Goal: Information Seeking & Learning: Learn about a topic

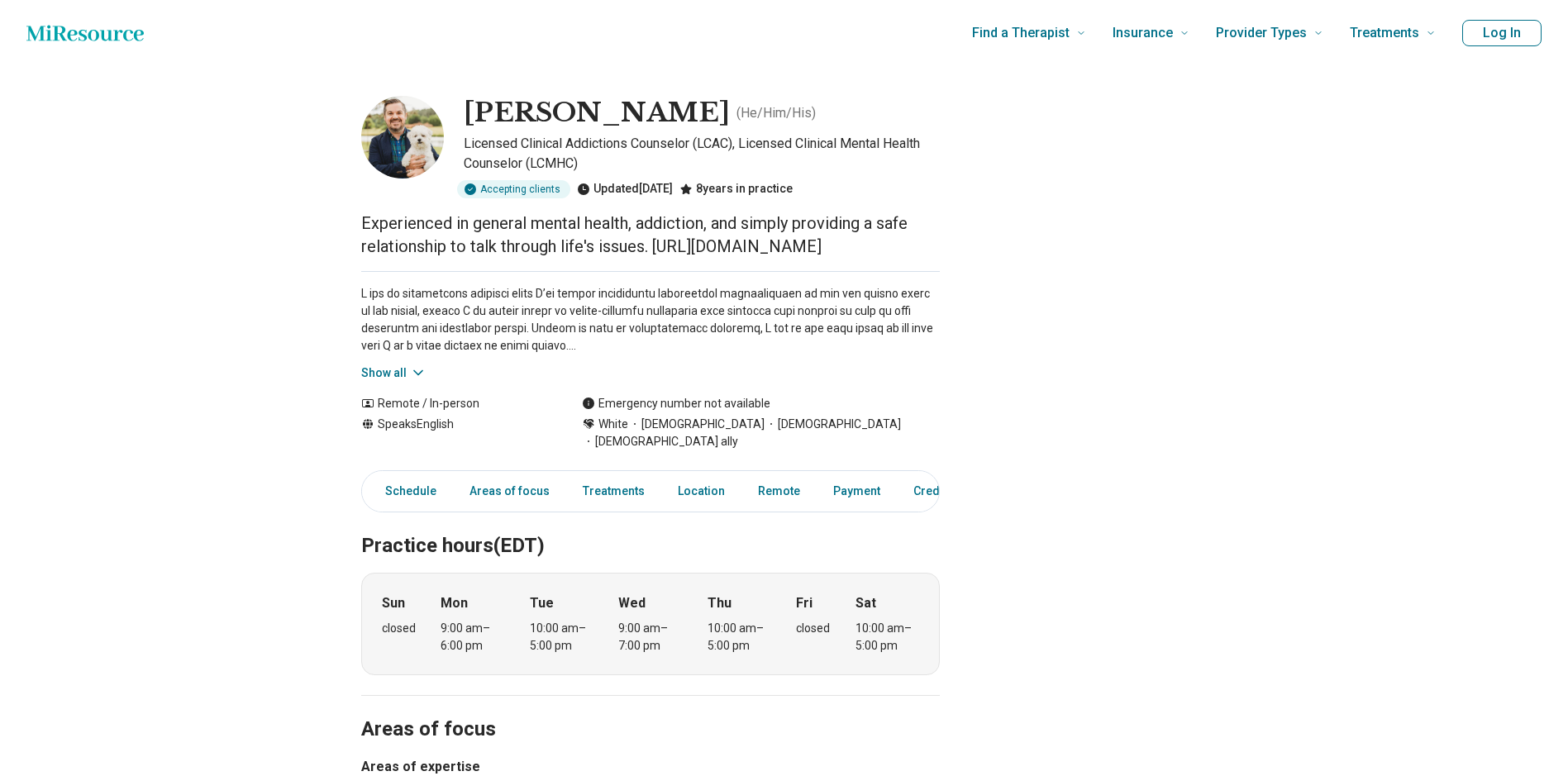
click at [406, 365] on button "Show all" at bounding box center [394, 373] width 66 height 17
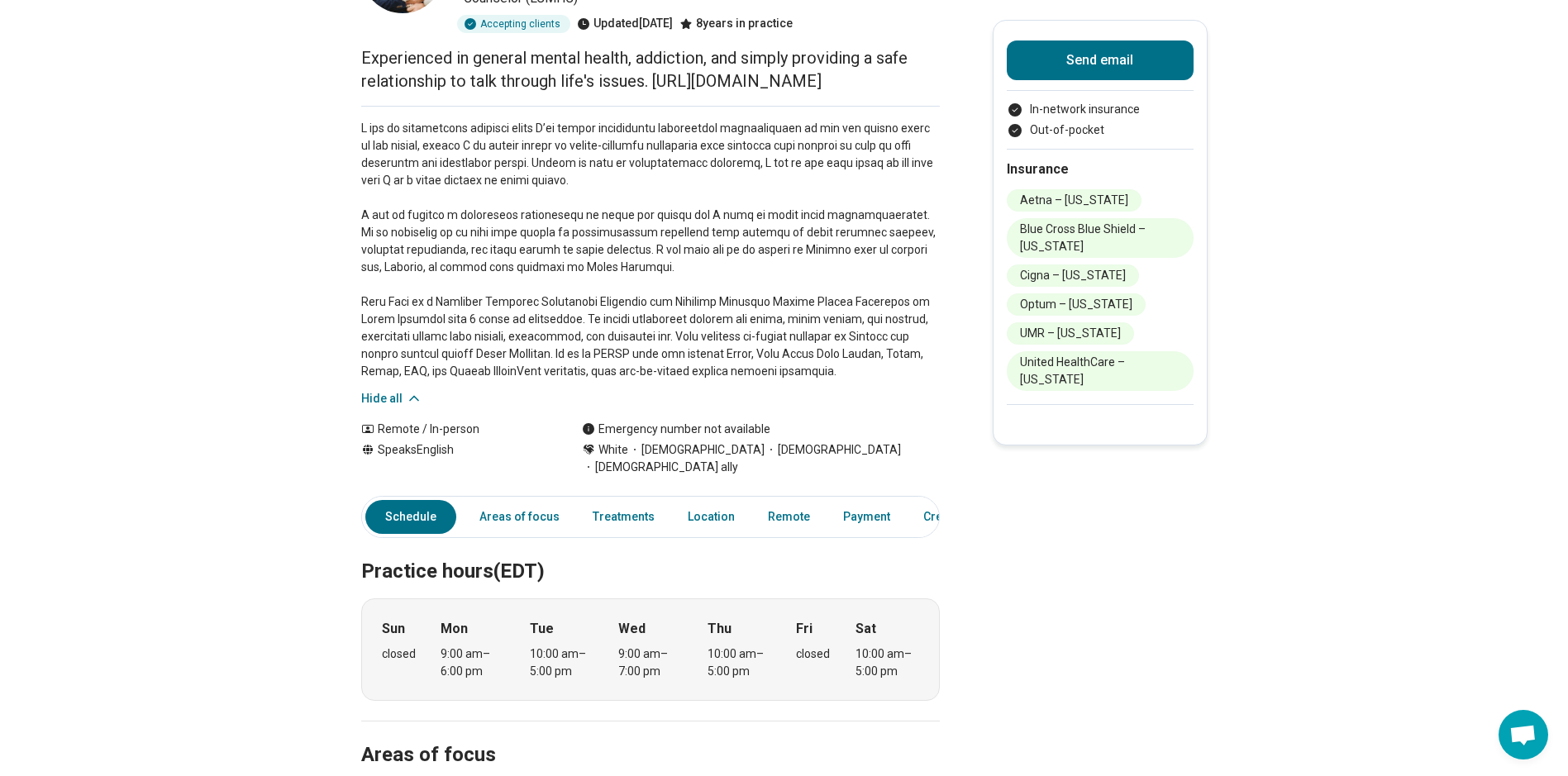
scroll to position [248, 0]
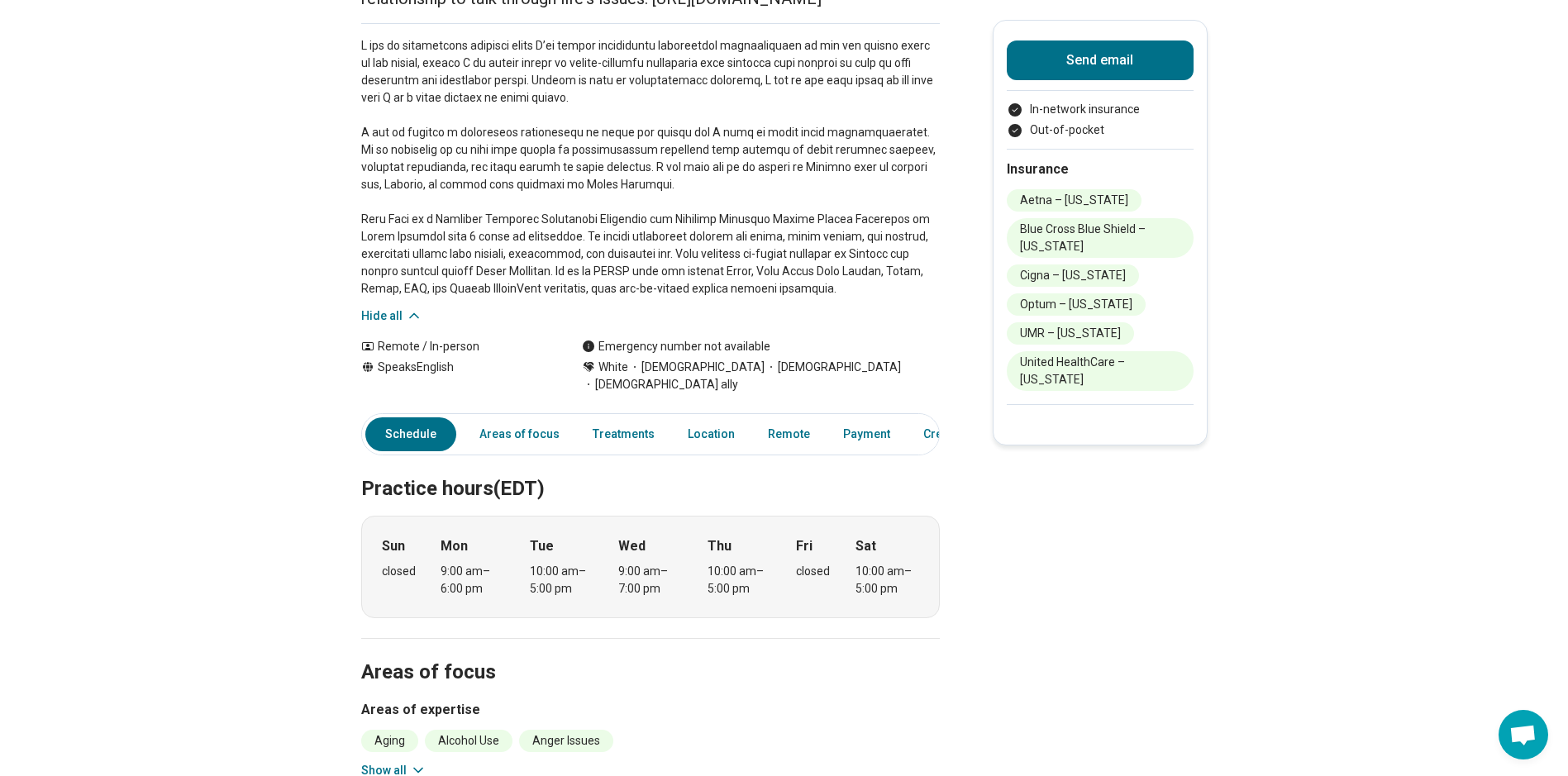
drag, startPoint x: 1092, startPoint y: 380, endPoint x: 1026, endPoint y: 367, distance: 67.3
click at [1026, 367] on li "United HealthCare – [US_STATE]" at bounding box center [1101, 372] width 187 height 40
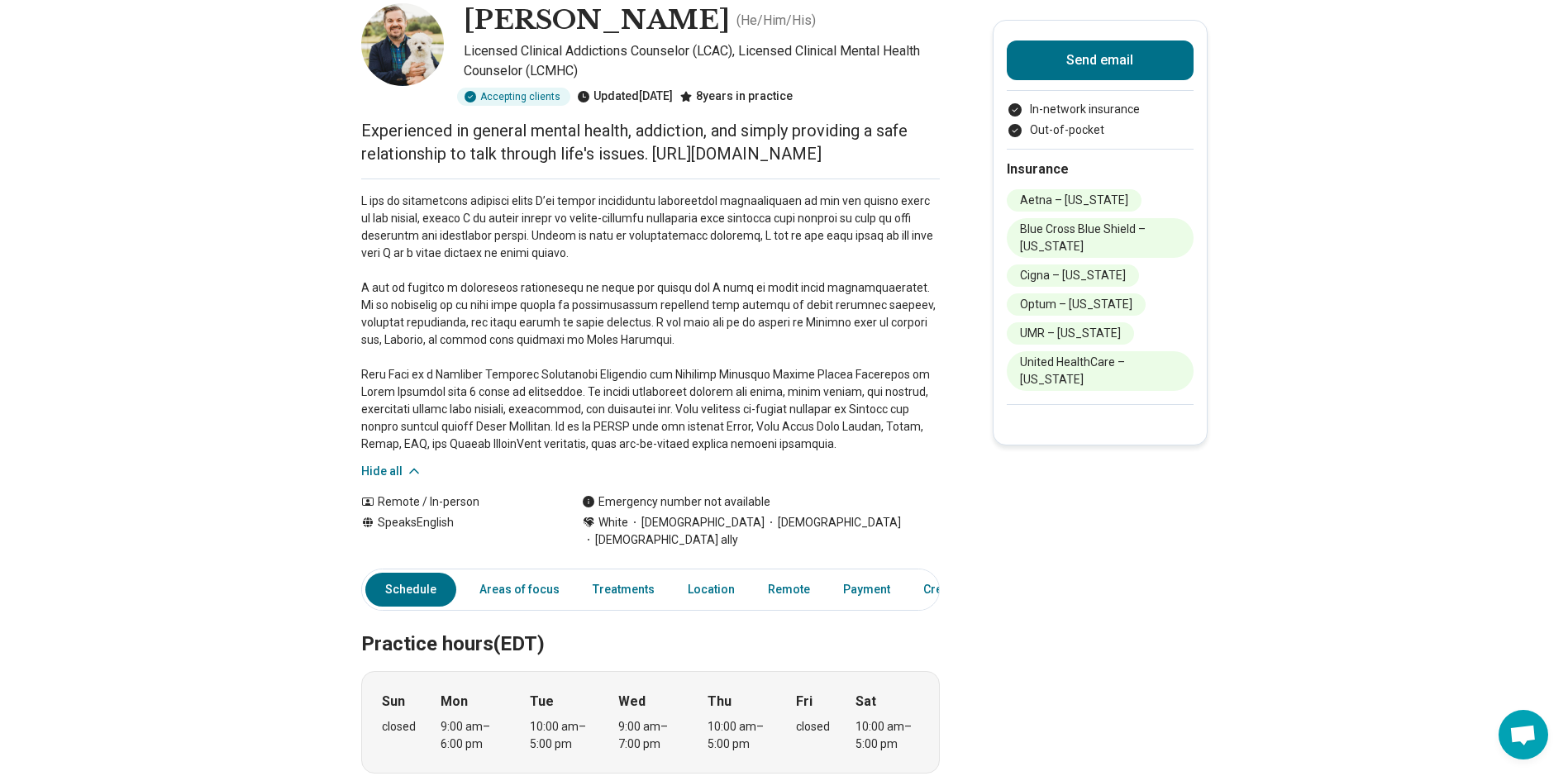
scroll to position [83, 0]
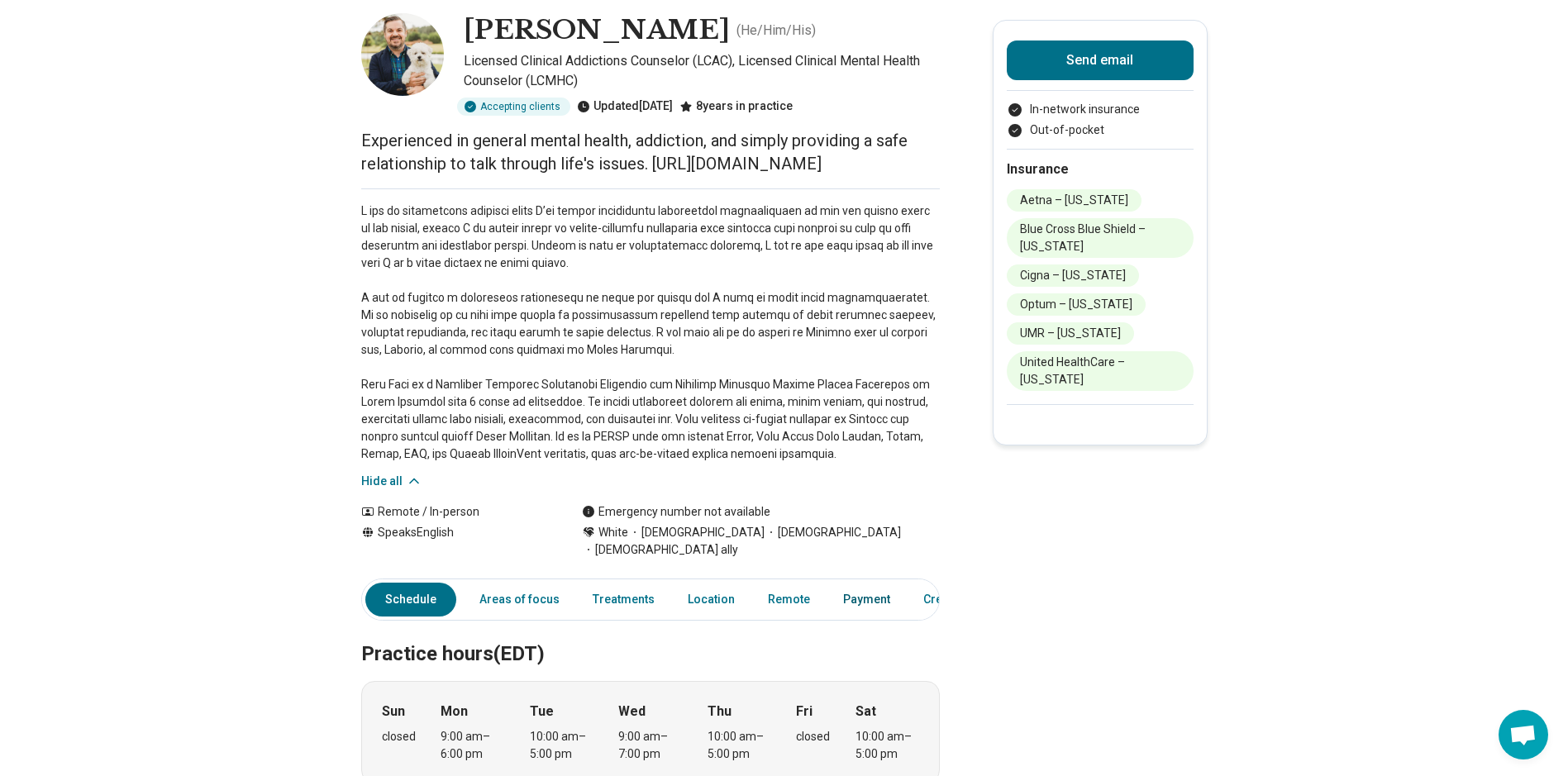
click at [867, 583] on link "Payment" at bounding box center [867, 600] width 67 height 34
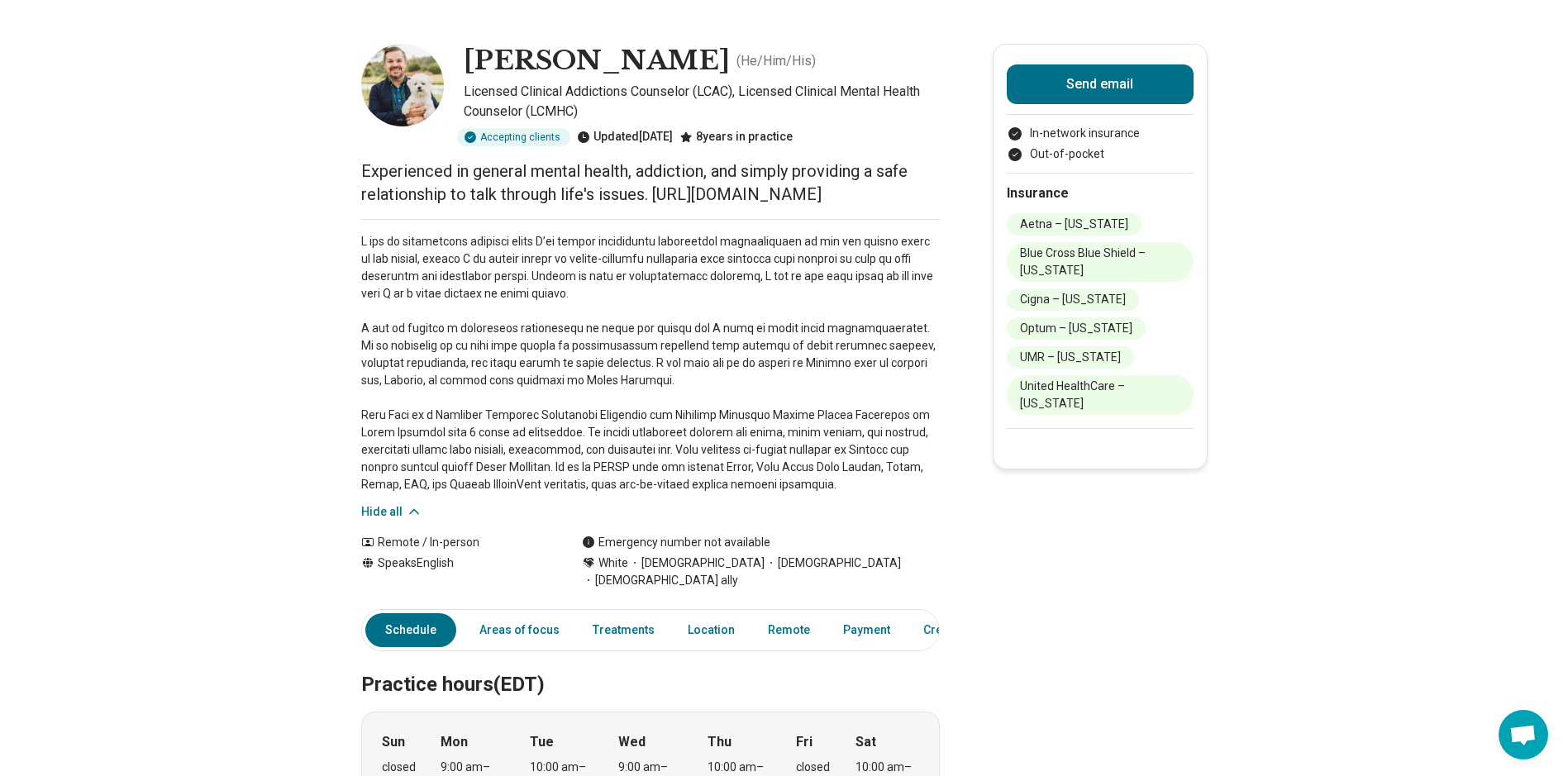
scroll to position [0, 0]
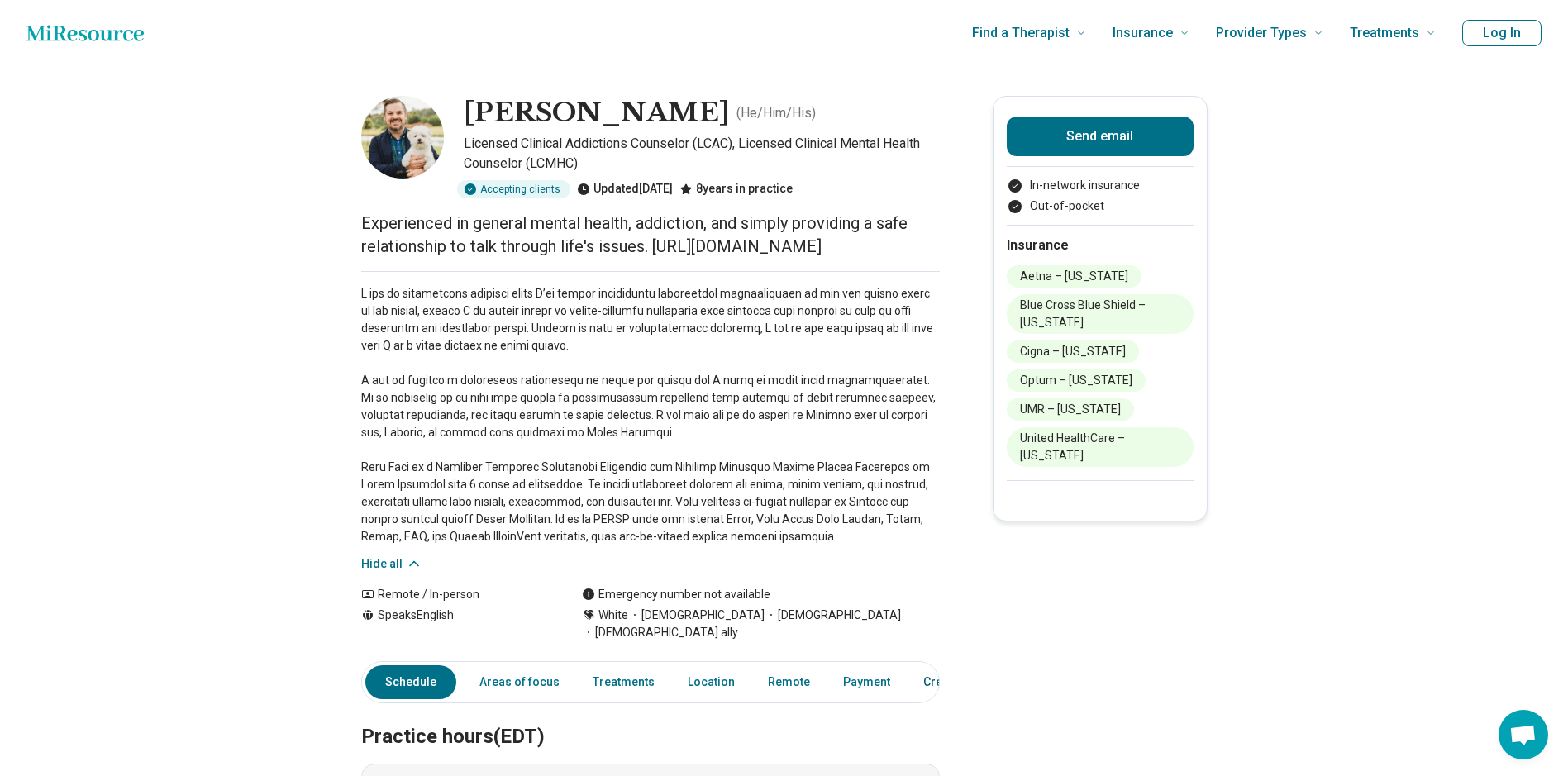
click at [921, 672] on link "Credentials" at bounding box center [954, 682] width 83 height 34
drag, startPoint x: 908, startPoint y: 249, endPoint x: 657, endPoint y: 249, distance: 251.0
click at [657, 249] on p "Experienced in general mental health, addiction, and simply providing a safe re…" at bounding box center [651, 234] width 579 height 46
drag, startPoint x: 657, startPoint y: 249, endPoint x: 687, endPoint y: 247, distance: 30.1
copy p "[URL][DOMAIN_NAME]"
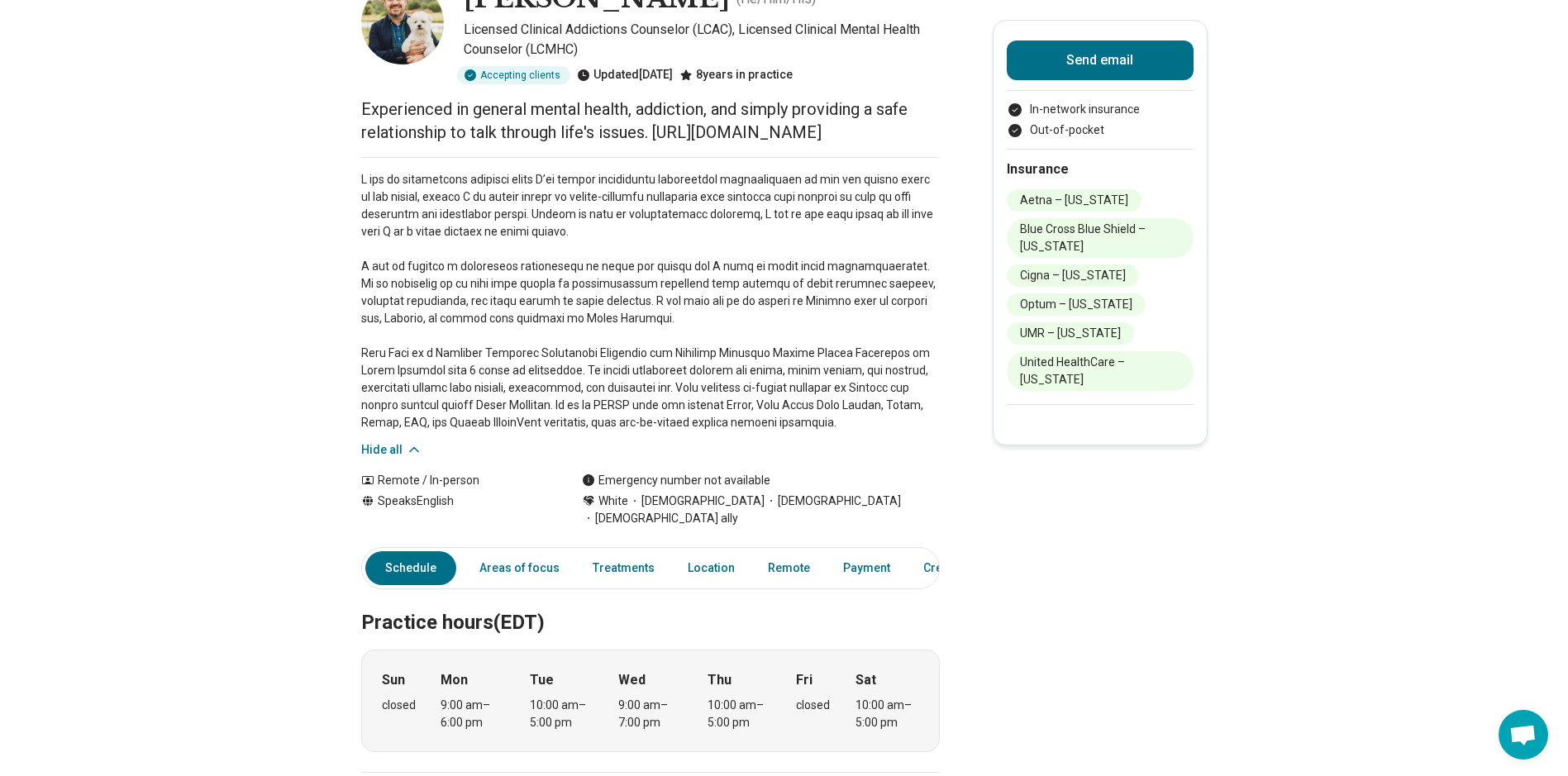
scroll to position [248, 0]
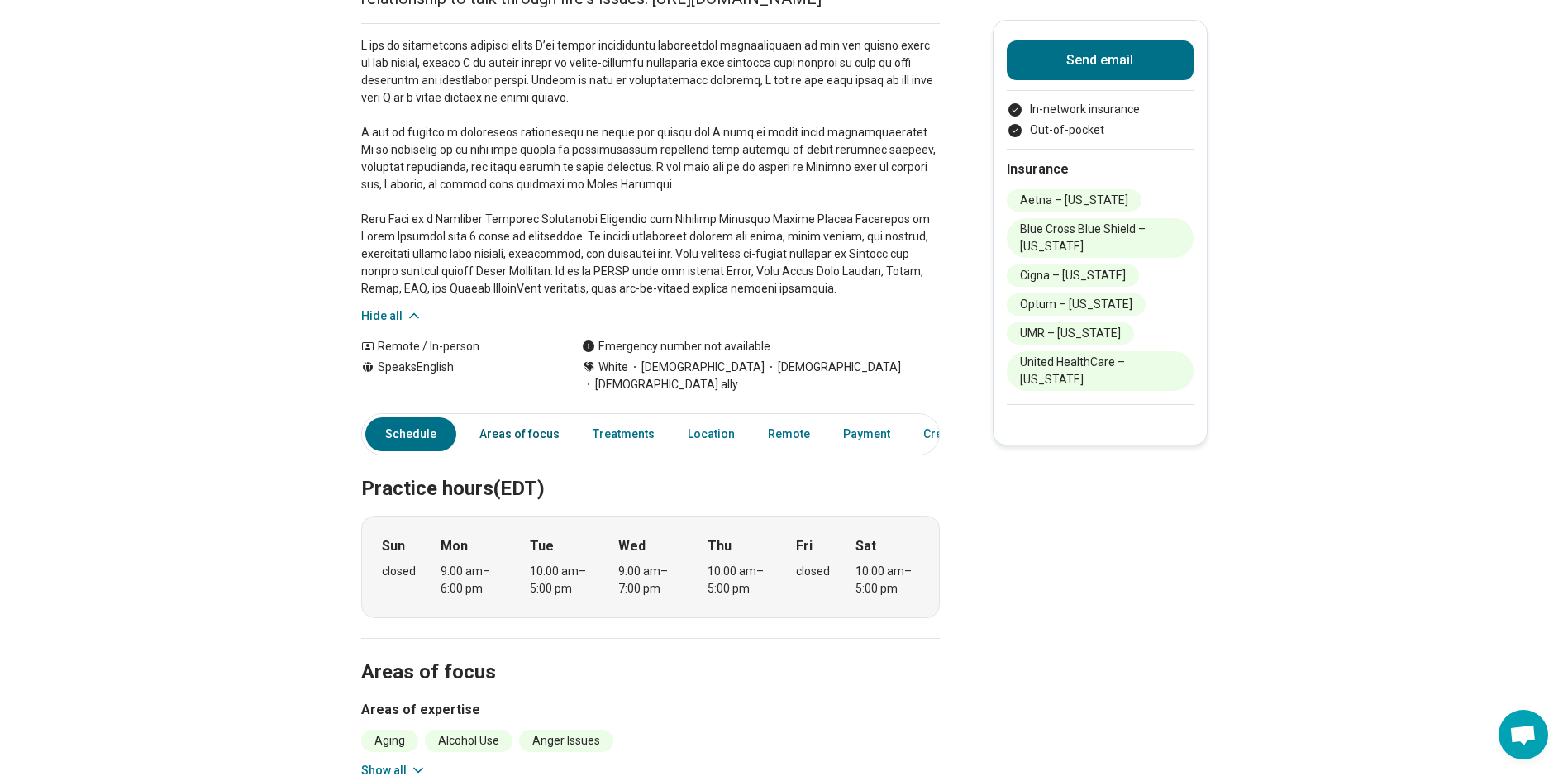
click at [525, 417] on link "Areas of focus" at bounding box center [519, 434] width 100 height 34
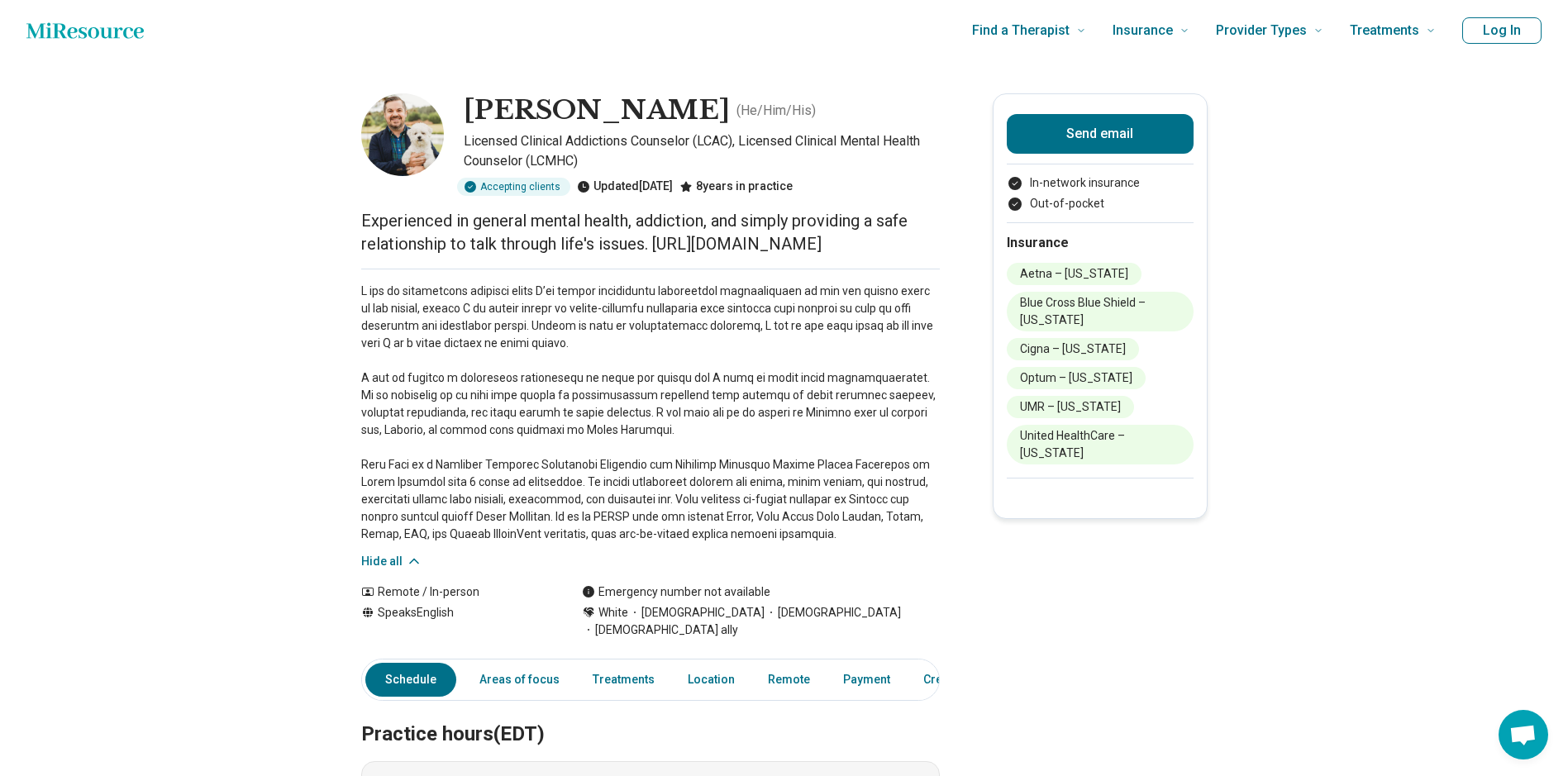
scroll to position [0, 0]
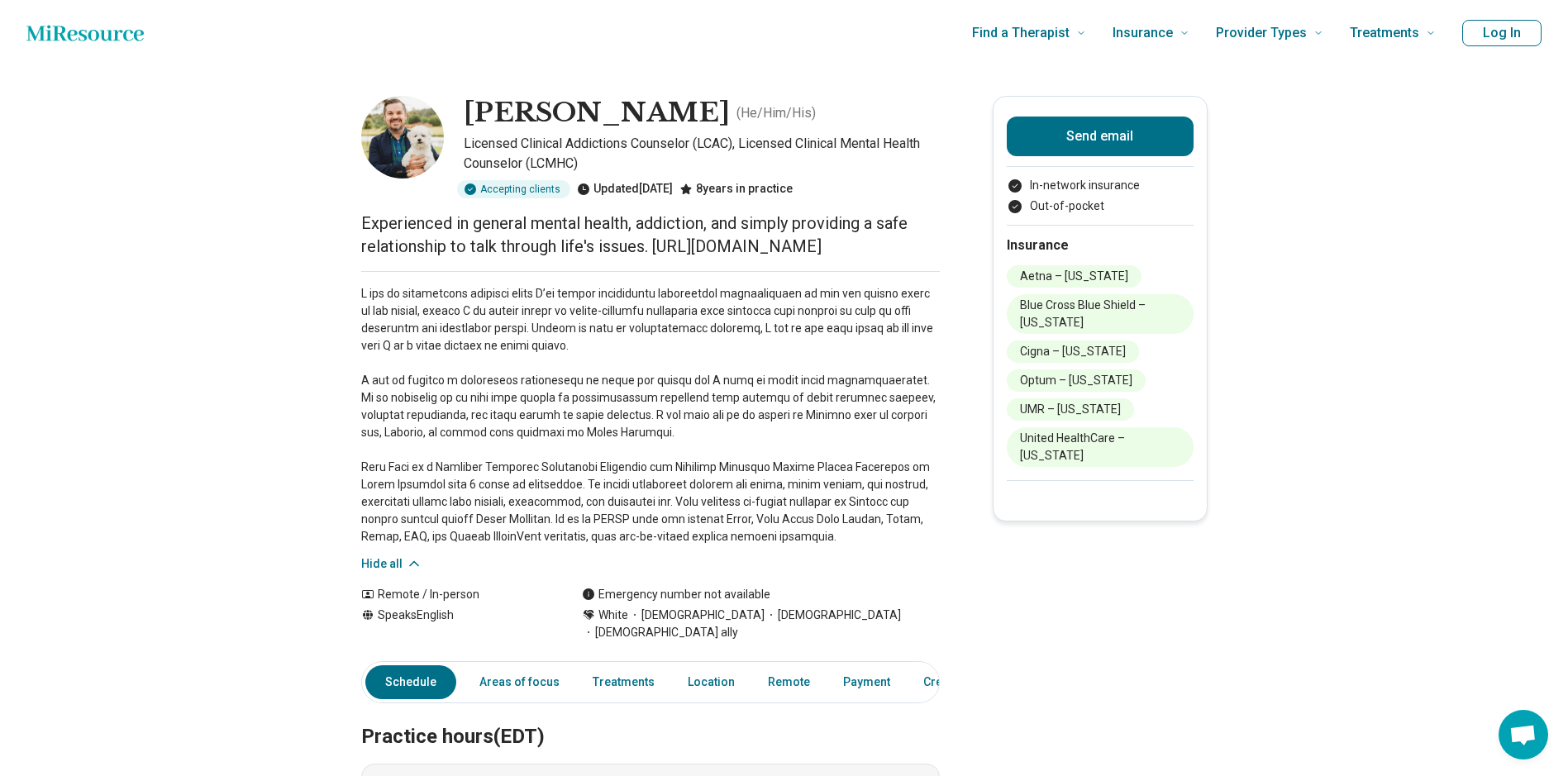
click at [392, 566] on button "Hide all" at bounding box center [392, 564] width 61 height 17
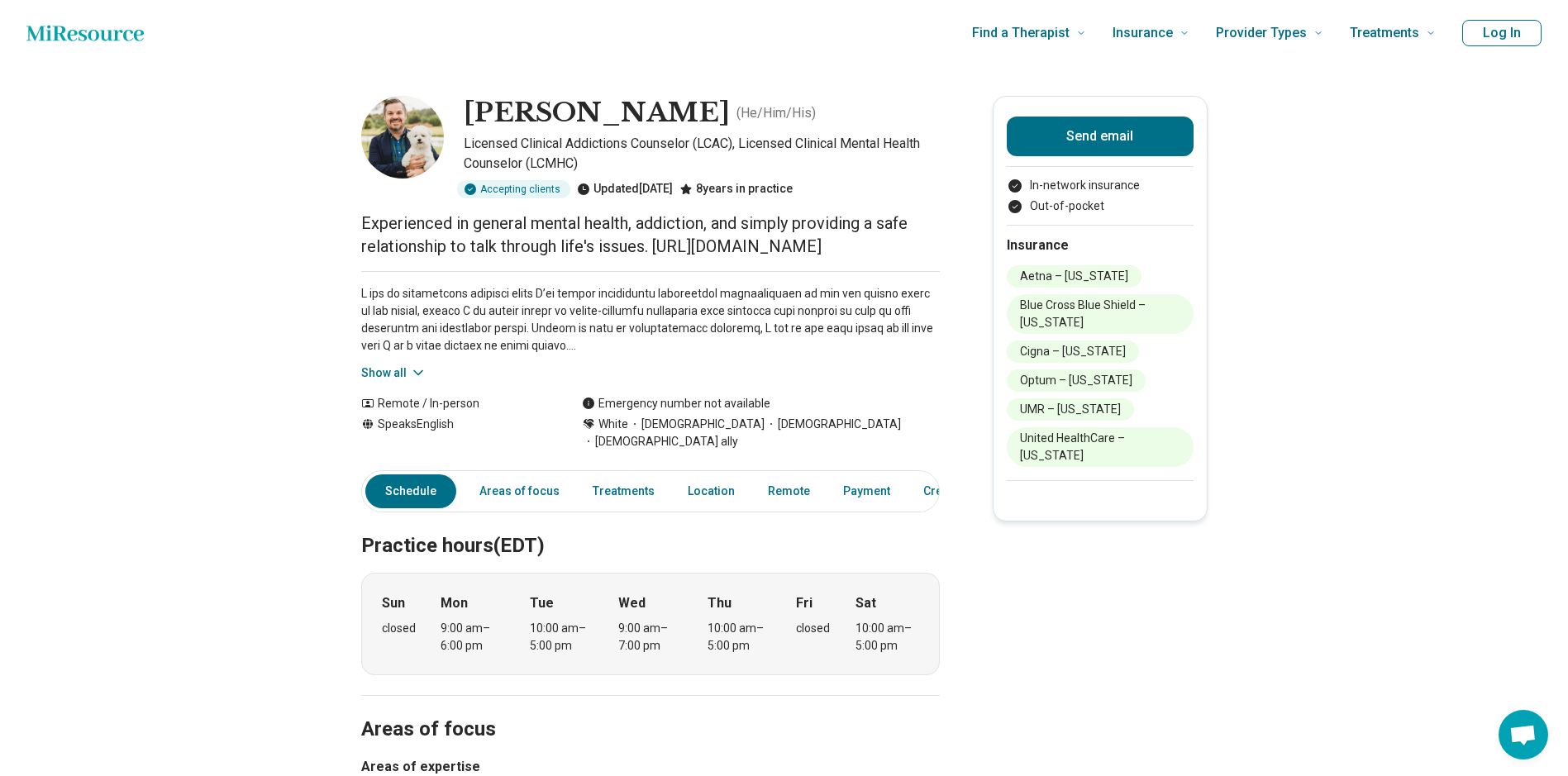
scroll to position [413, 0]
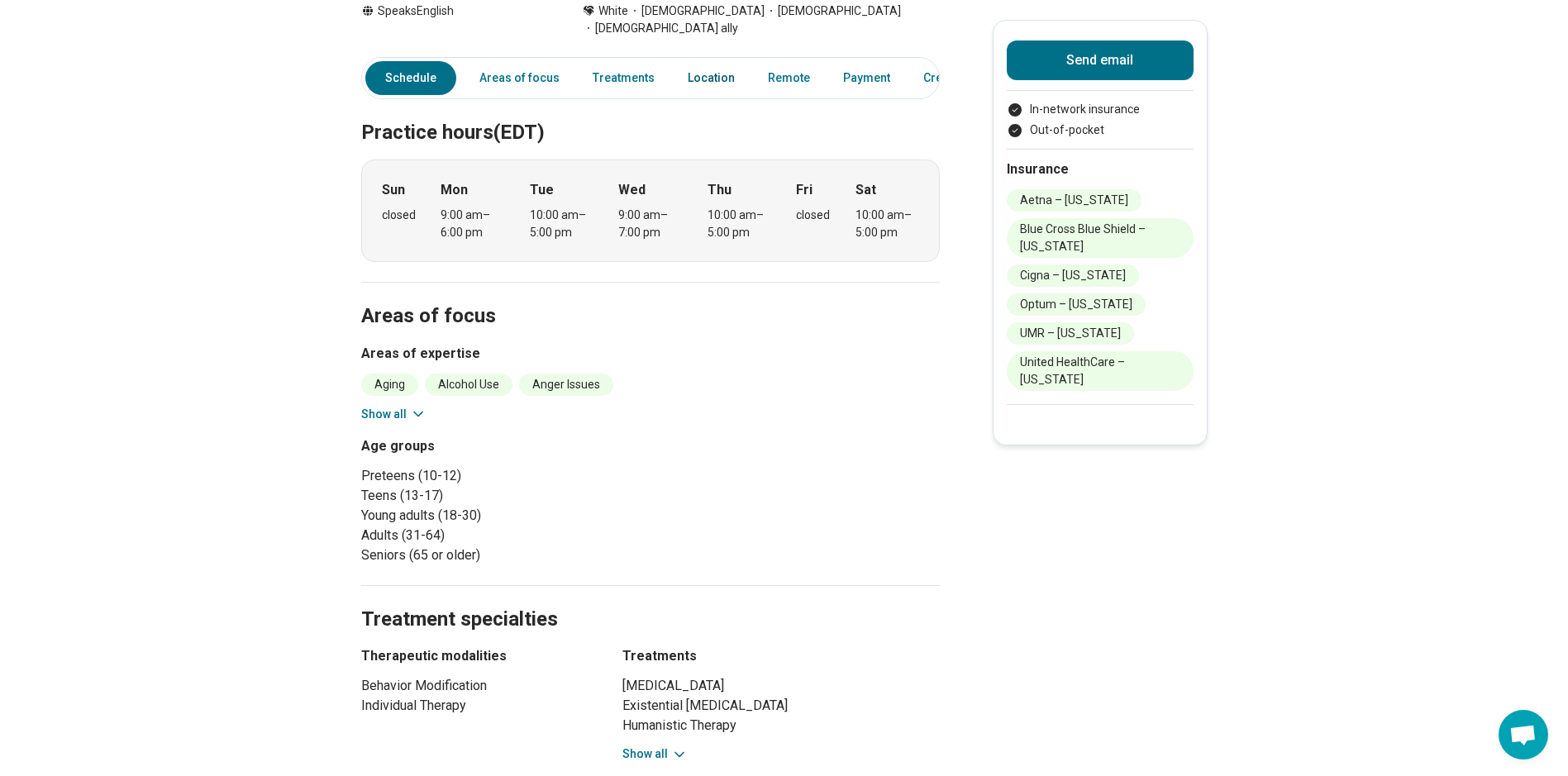
click at [717, 61] on link "Location" at bounding box center [711, 78] width 67 height 34
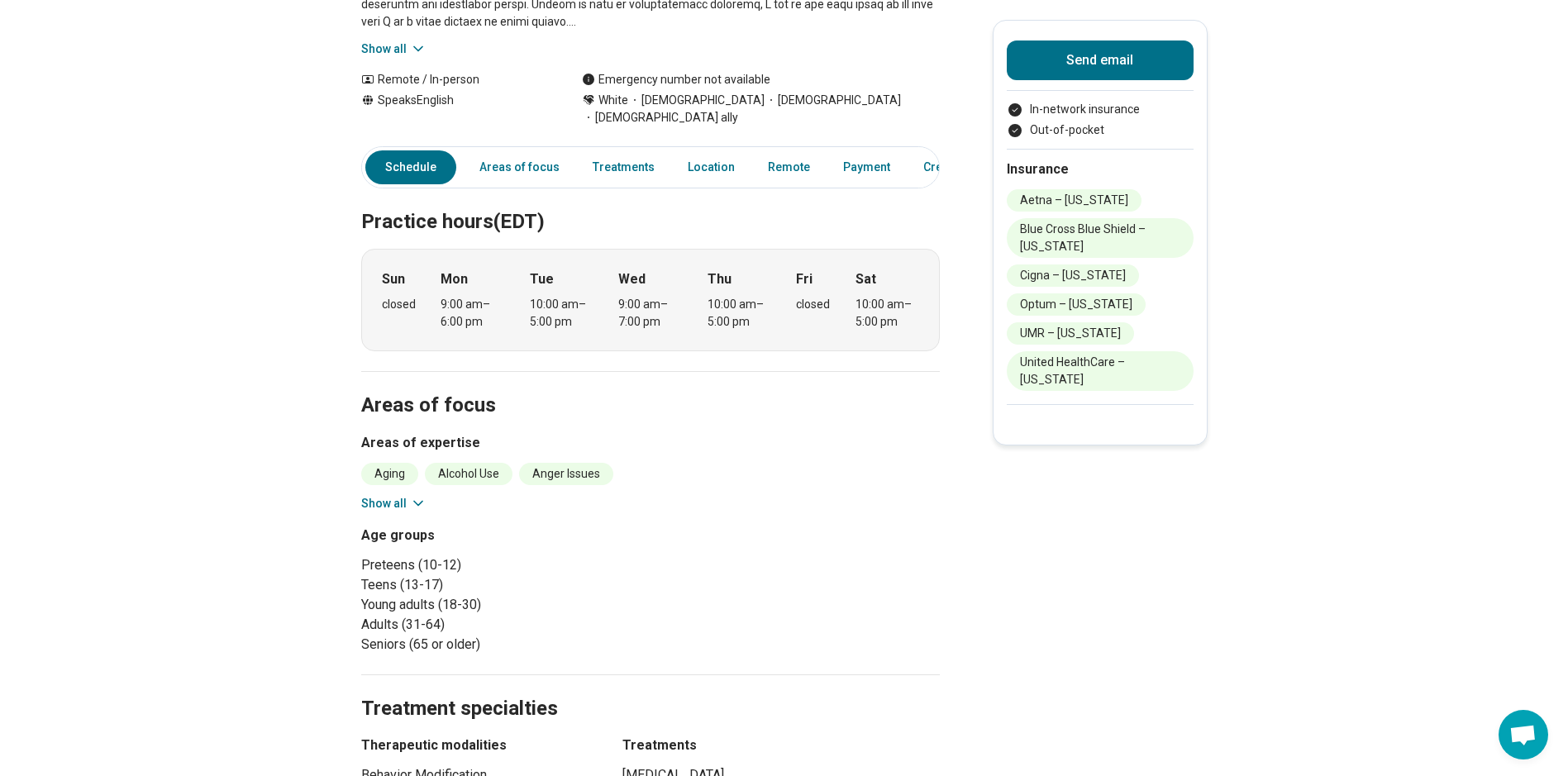
scroll to position [42, 0]
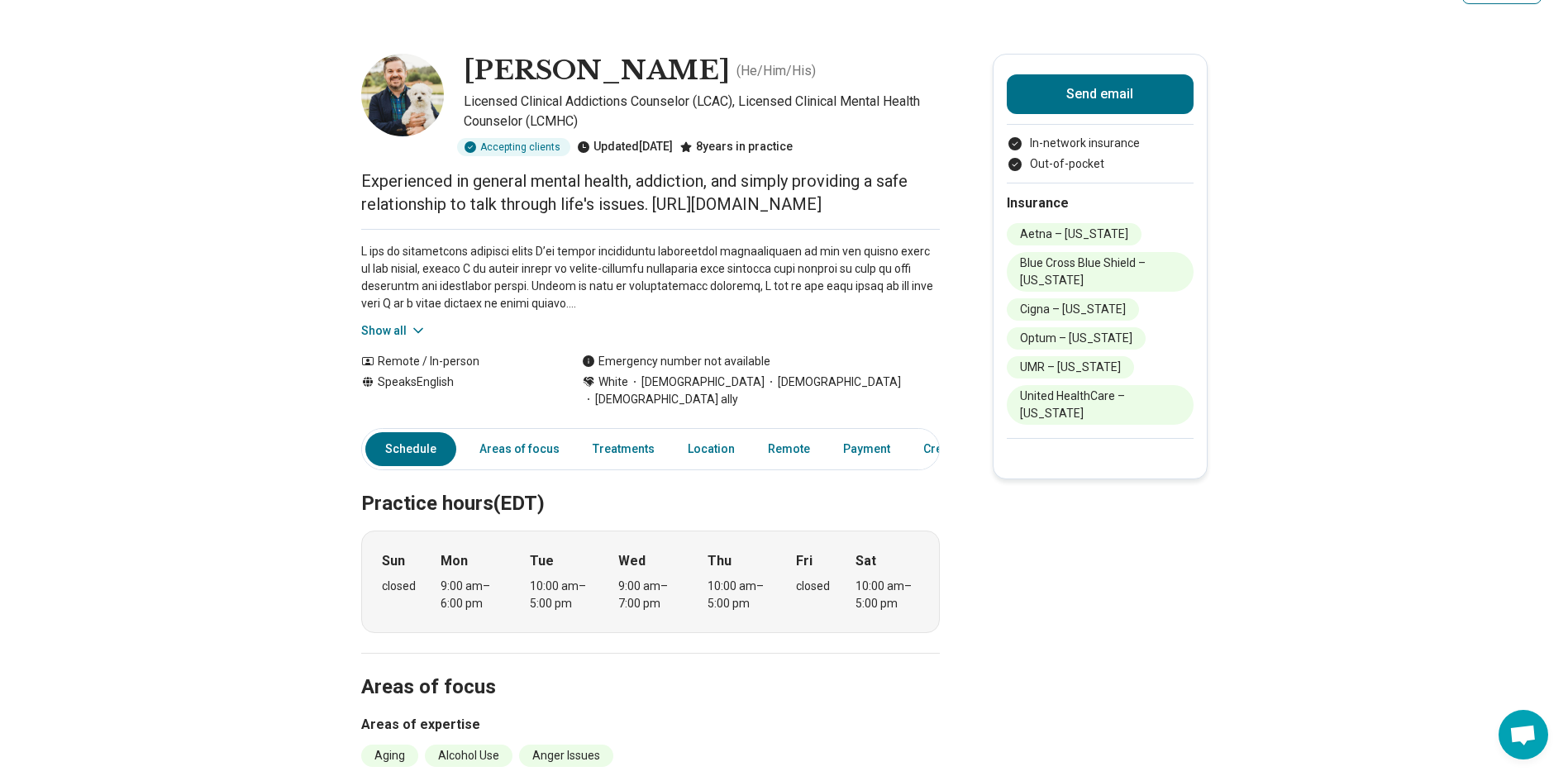
click at [399, 325] on button "Show all" at bounding box center [394, 331] width 66 height 17
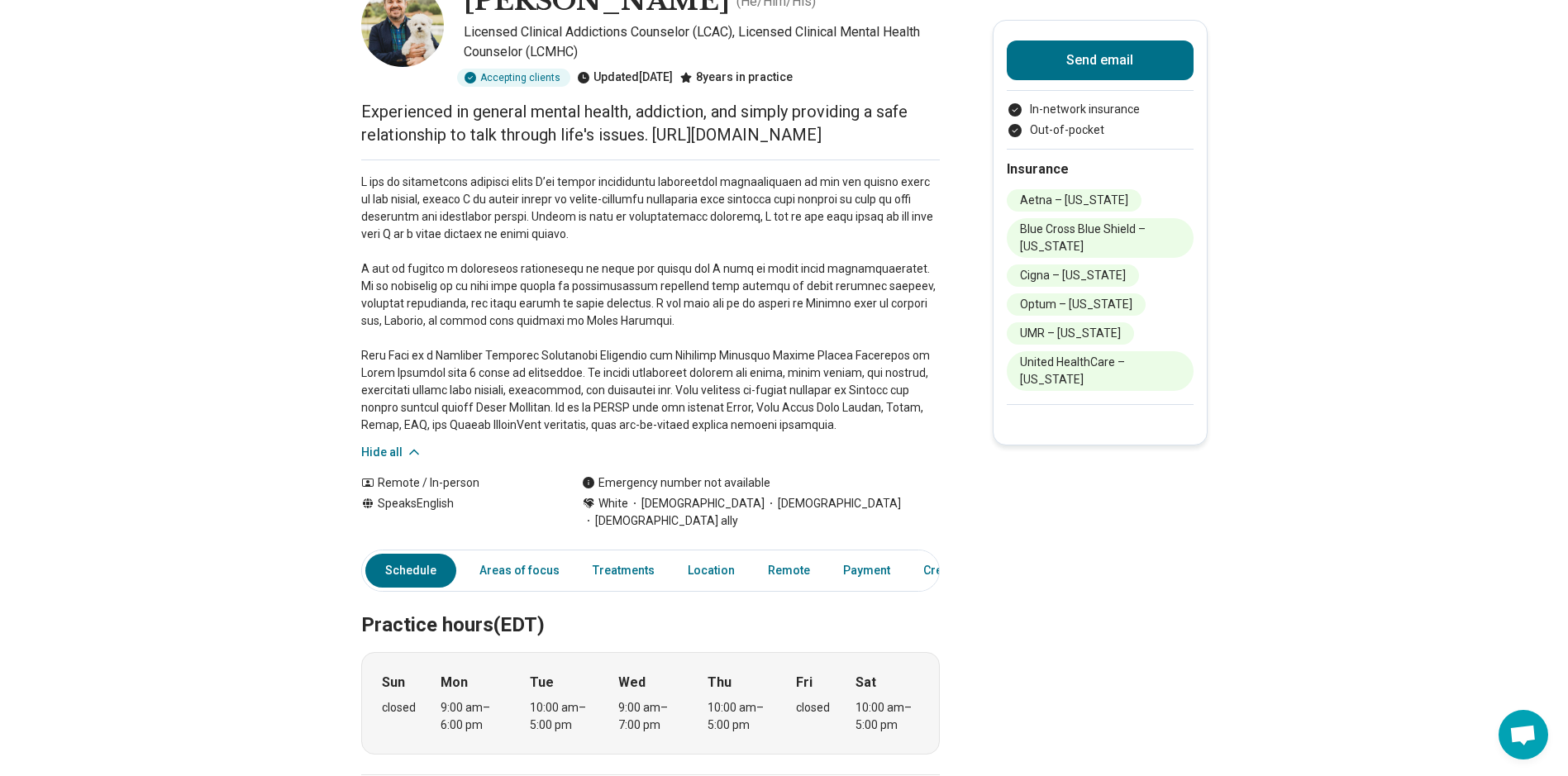
scroll to position [207, 0]
